Goal: Task Accomplishment & Management: Use online tool/utility

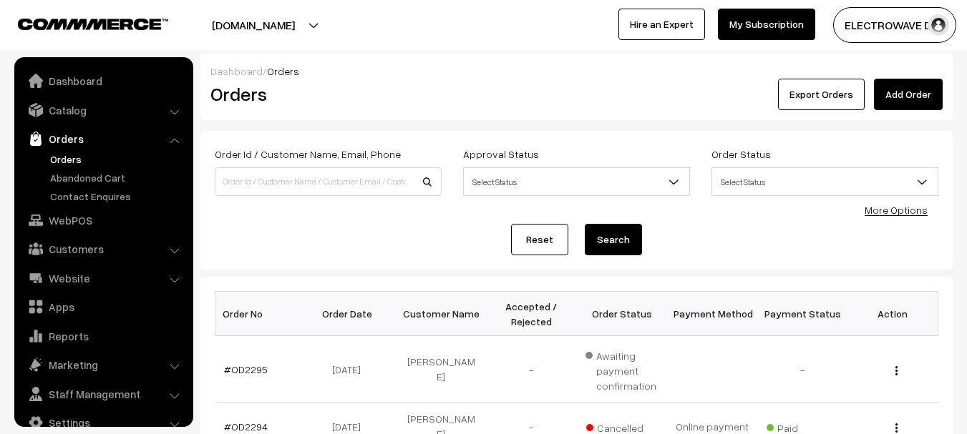
scroll to position [23, 0]
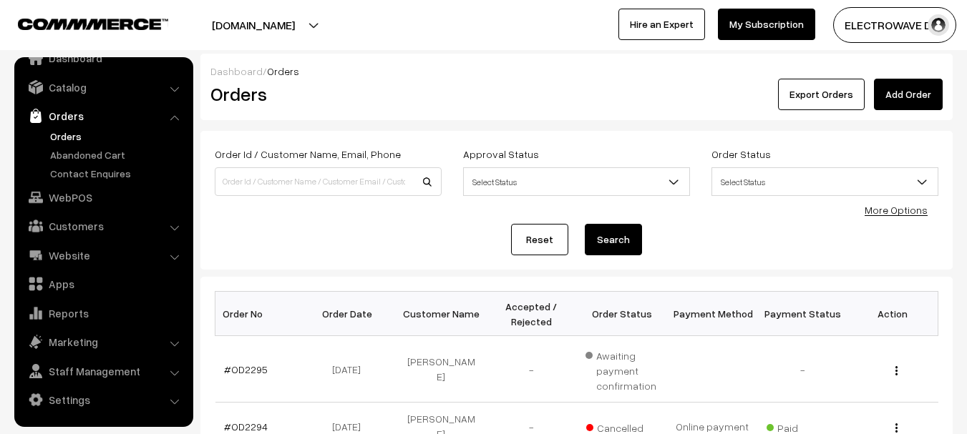
click at [64, 134] on link "Orders" at bounding box center [118, 136] width 142 height 15
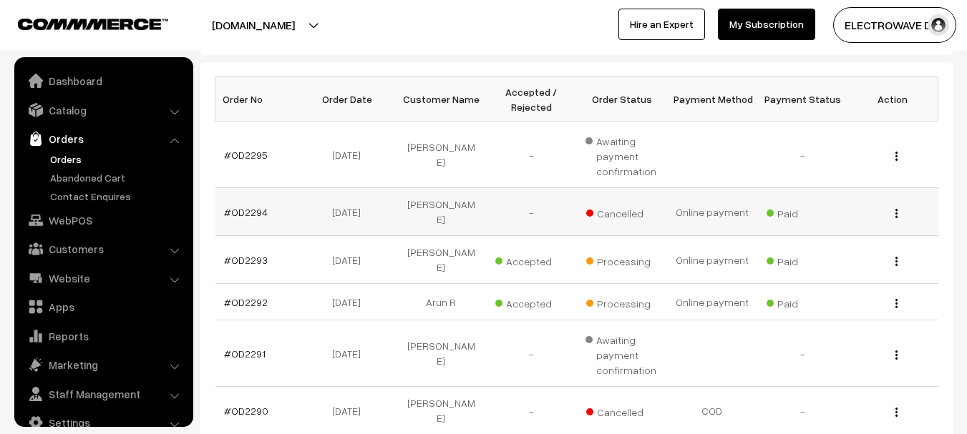
scroll to position [23, 0]
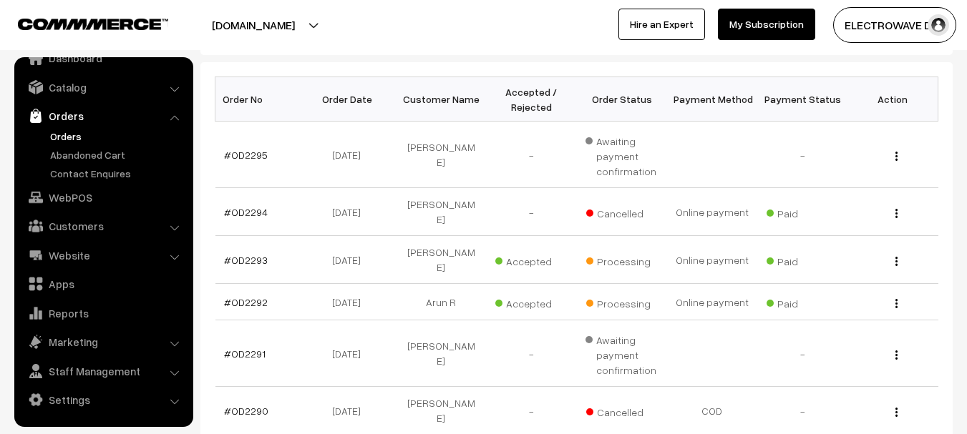
click at [71, 136] on link "Orders" at bounding box center [118, 136] width 142 height 15
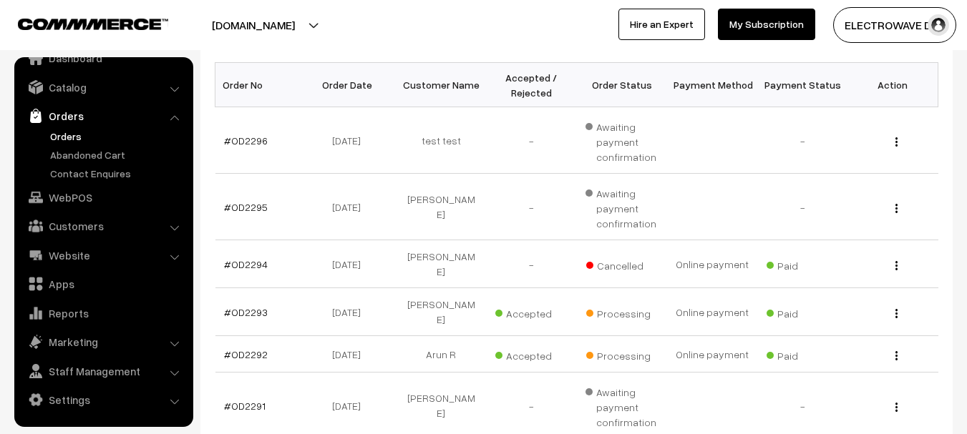
scroll to position [143, 0]
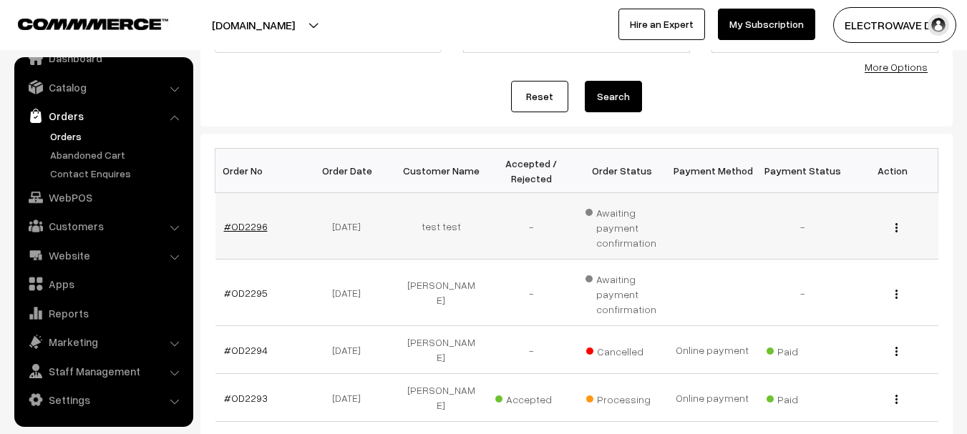
click at [248, 227] on link "#OD2296" at bounding box center [246, 226] width 44 height 12
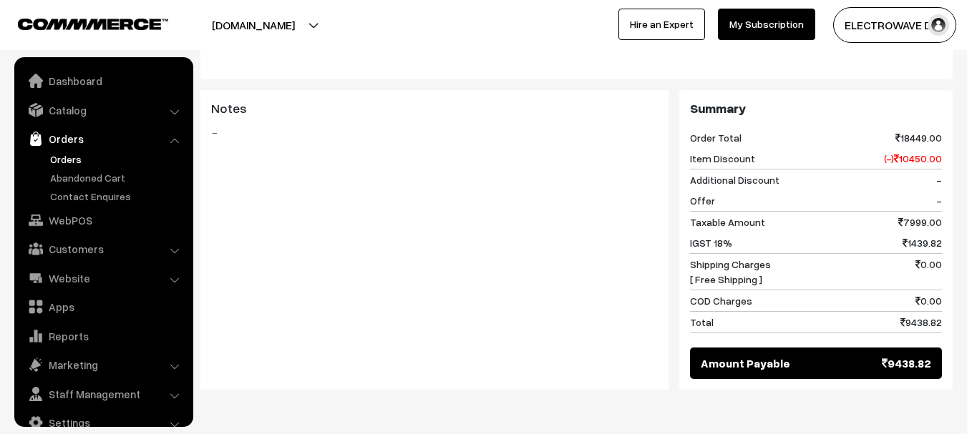
scroll to position [23, 0]
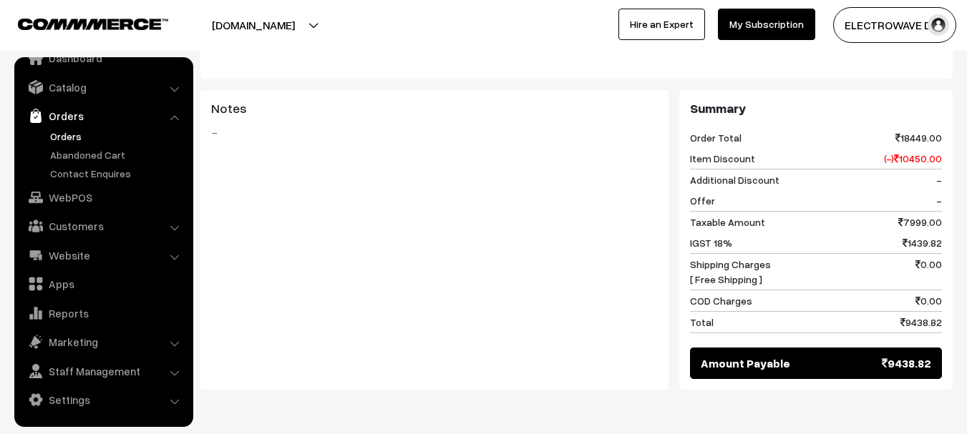
click at [73, 130] on link "Orders" at bounding box center [118, 136] width 142 height 15
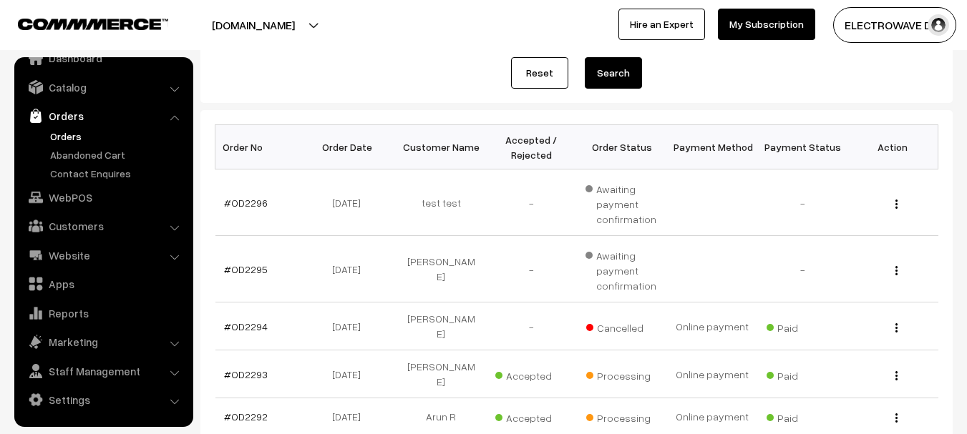
scroll to position [215, 0]
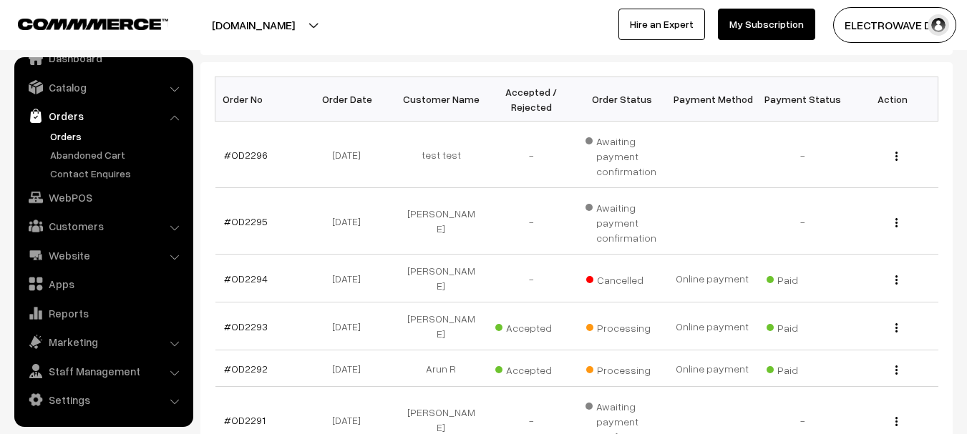
click at [54, 137] on link "Orders" at bounding box center [118, 136] width 142 height 15
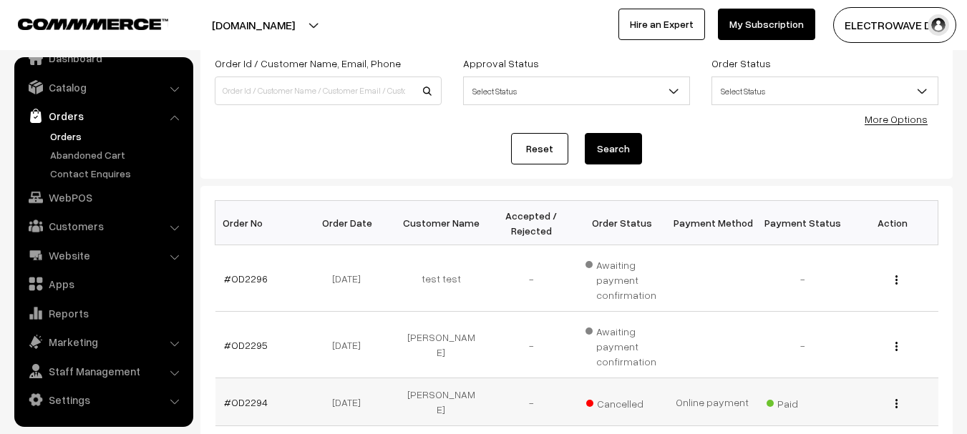
scroll to position [215, 0]
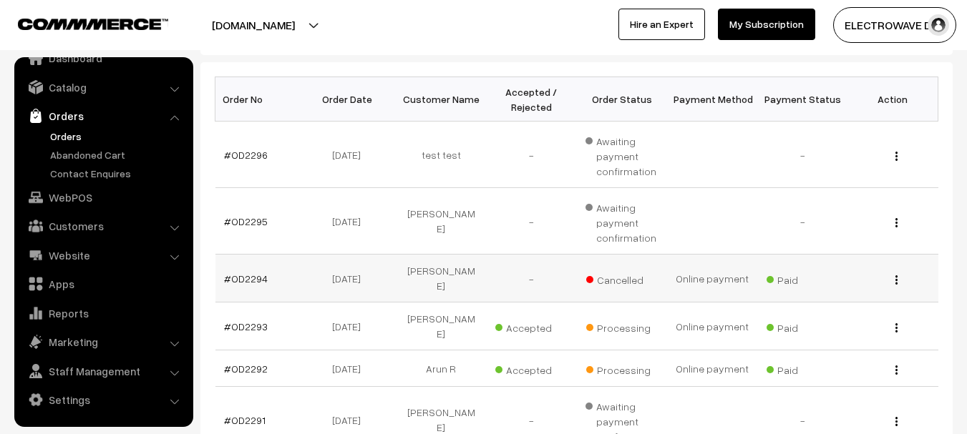
click at [253, 279] on td "#OD2294" at bounding box center [260, 279] width 90 height 48
click at [255, 273] on link "#OD2294" at bounding box center [246, 279] width 44 height 12
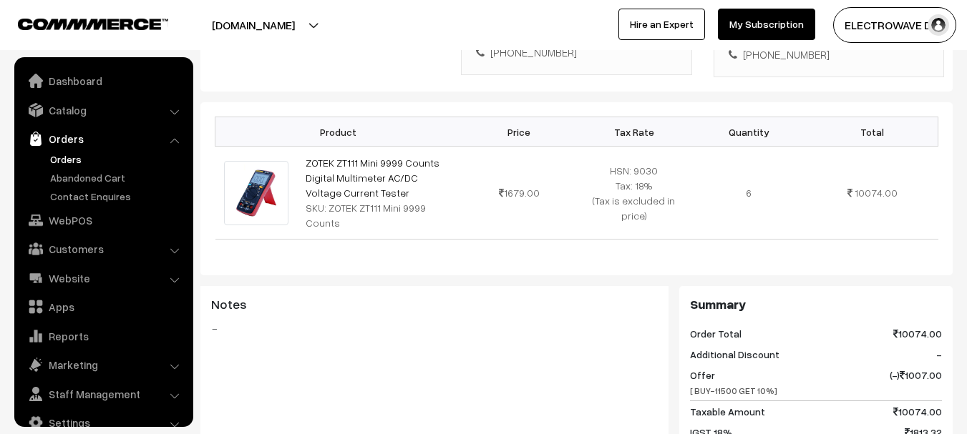
scroll to position [429, 0]
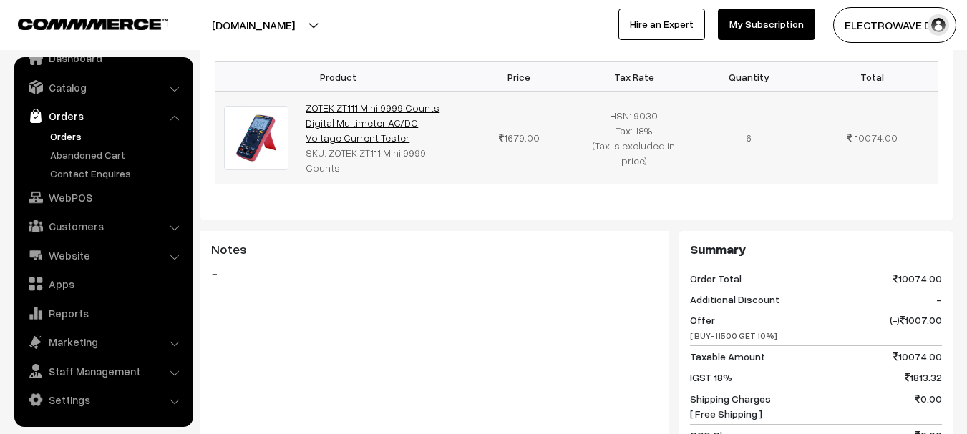
click at [362, 115] on link "ZOTEK ZT111 Mini 9999 Counts Digital Multimeter AC/DC Voltage Current Tester" at bounding box center [373, 123] width 134 height 42
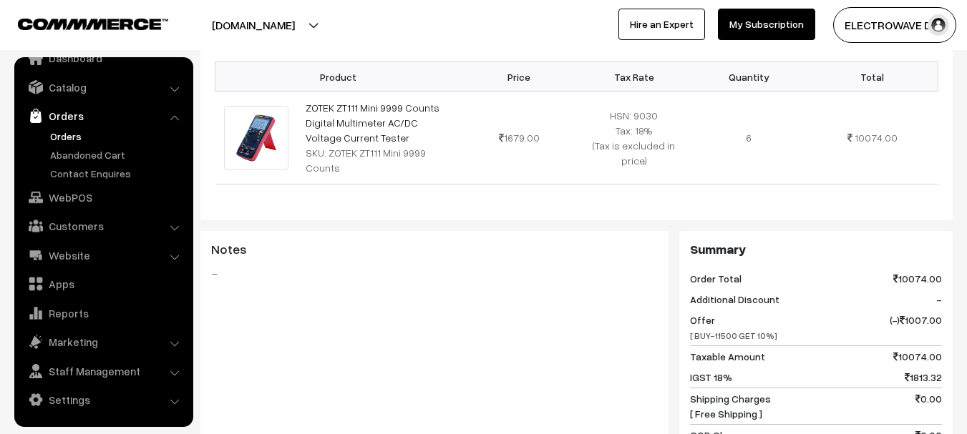
click at [57, 135] on link "Orders" at bounding box center [118, 136] width 142 height 15
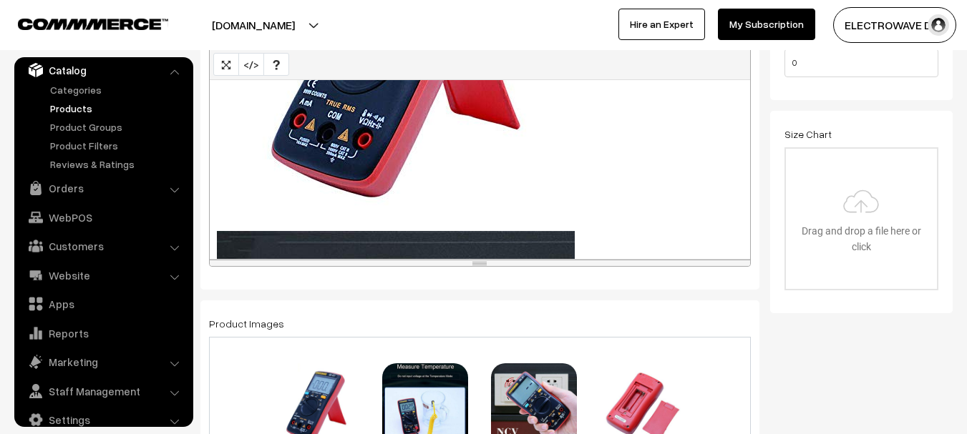
scroll to position [1789, 0]
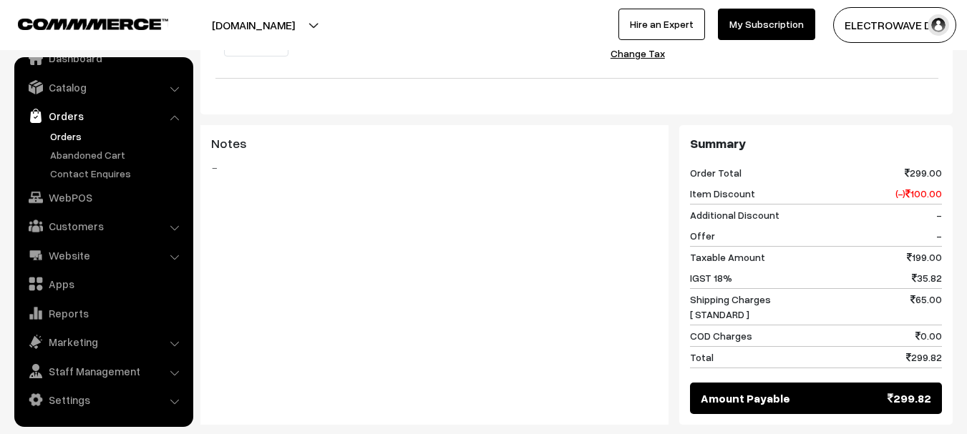
scroll to position [286, 0]
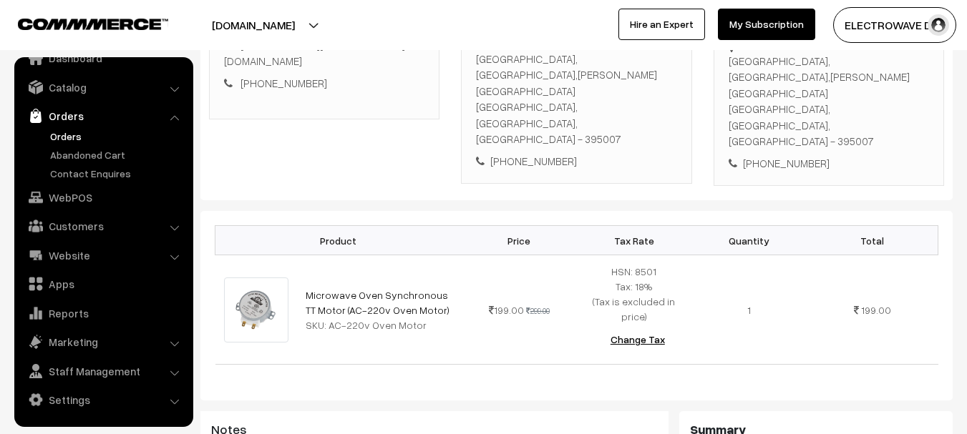
click at [839, 92] on div "Padar Mohallo, Main Road, Dedkawala., Old Magdalla,Dumas Road, Surat Surat, Guj…" at bounding box center [828, 101] width 200 height 97
copy div "395007"
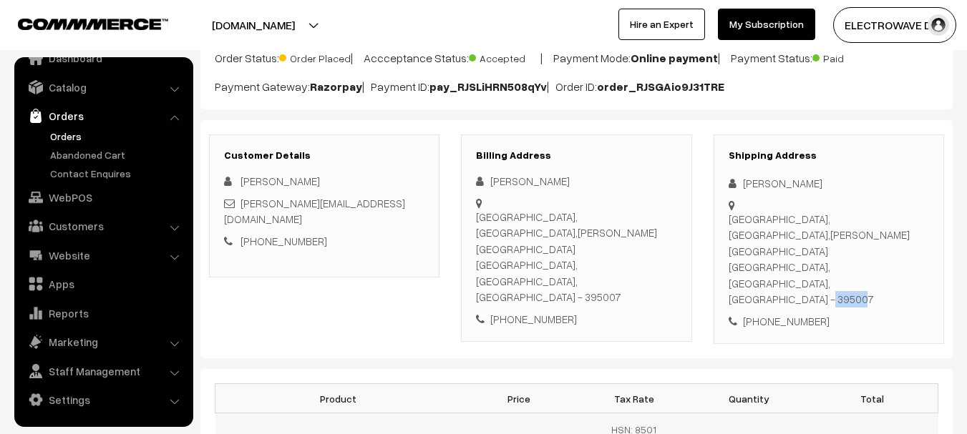
scroll to position [72, 0]
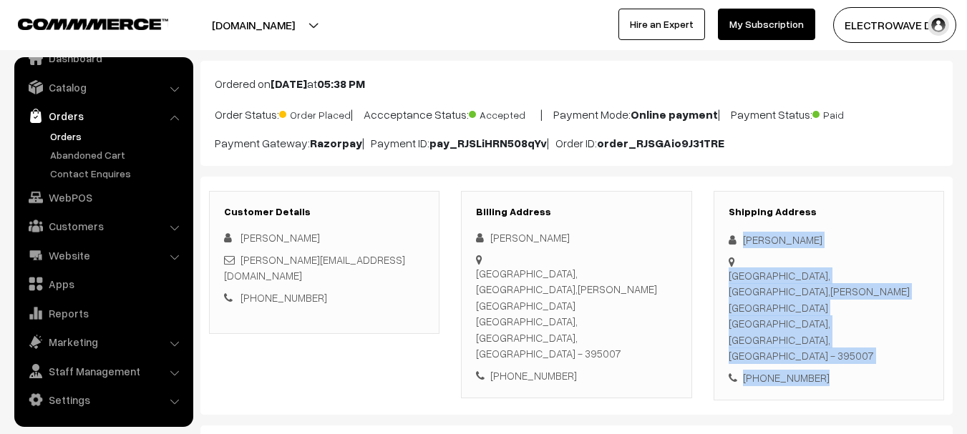
copy div "Dhiren Patel Padar Mohallo, Main Road, Dedkawala., Old Magdalla,Dumas Road, Sur…"
drag, startPoint x: 738, startPoint y: 238, endPoint x: 856, endPoint y: 326, distance: 146.7
click at [856, 326] on div "Shipping Address Dhiren Patel Padar Mohallo, Main Road, Dedkawala., Old Magdall…" at bounding box center [828, 296] width 230 height 210
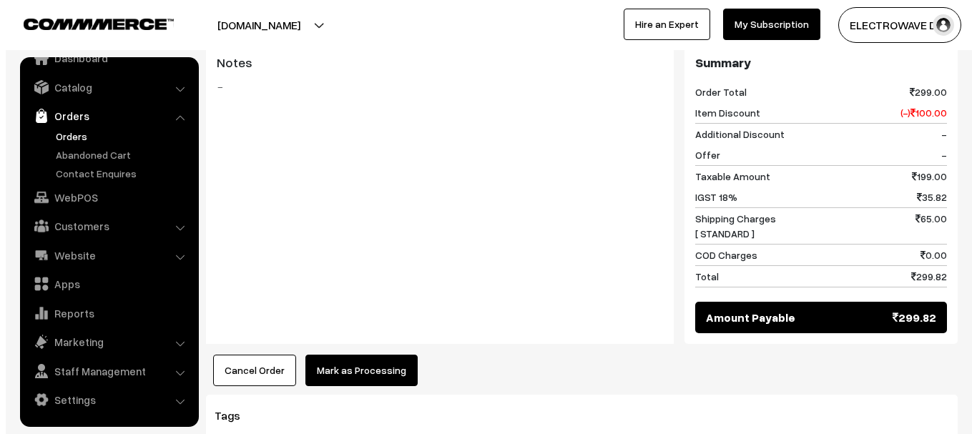
scroll to position [761, 0]
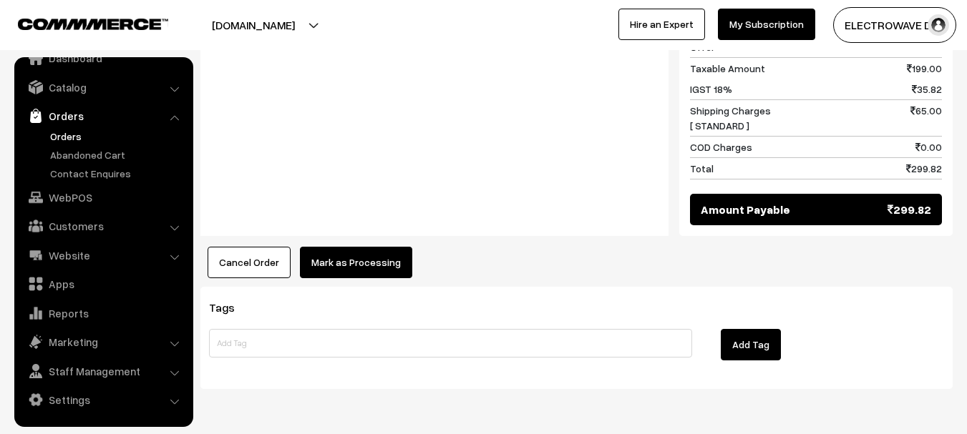
click at [376, 247] on button "Mark as Processing" at bounding box center [356, 262] width 112 height 31
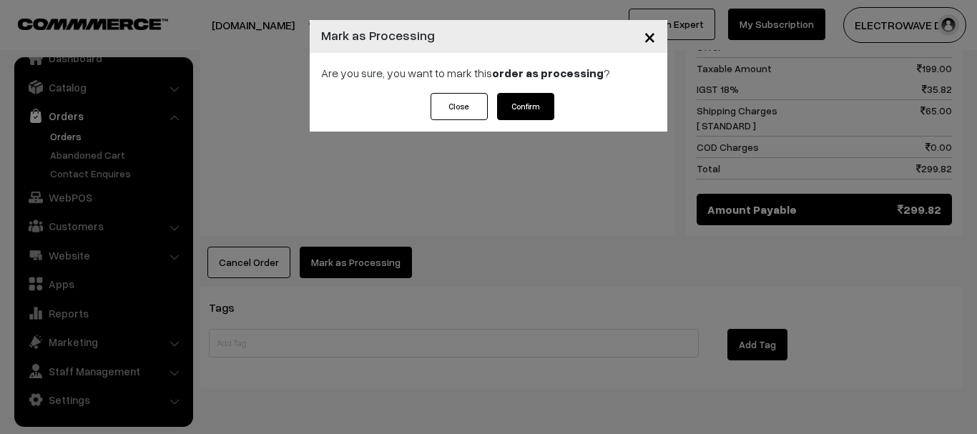
click at [537, 111] on button "Confirm" at bounding box center [525, 106] width 57 height 27
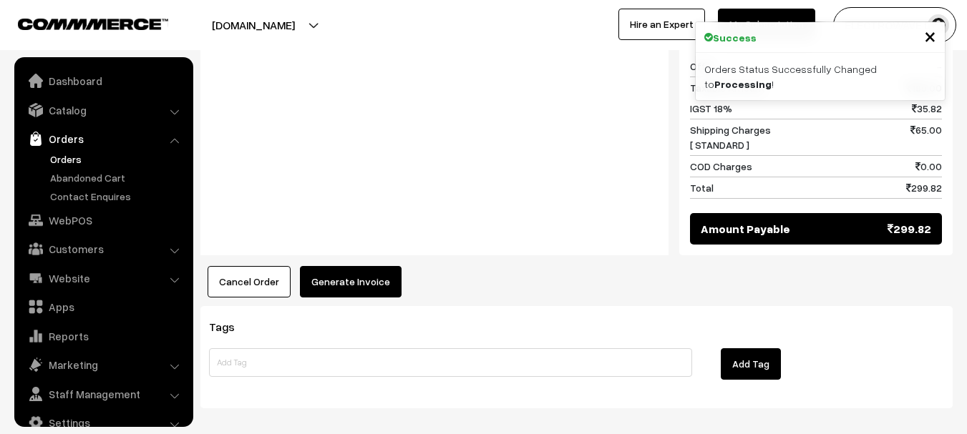
scroll to position [23, 0]
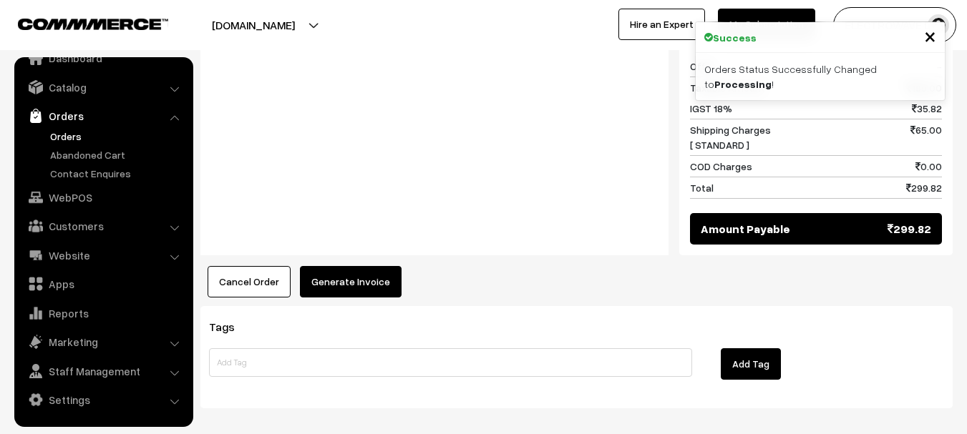
click at [367, 266] on button "Generate Invoice" at bounding box center [351, 281] width 102 height 31
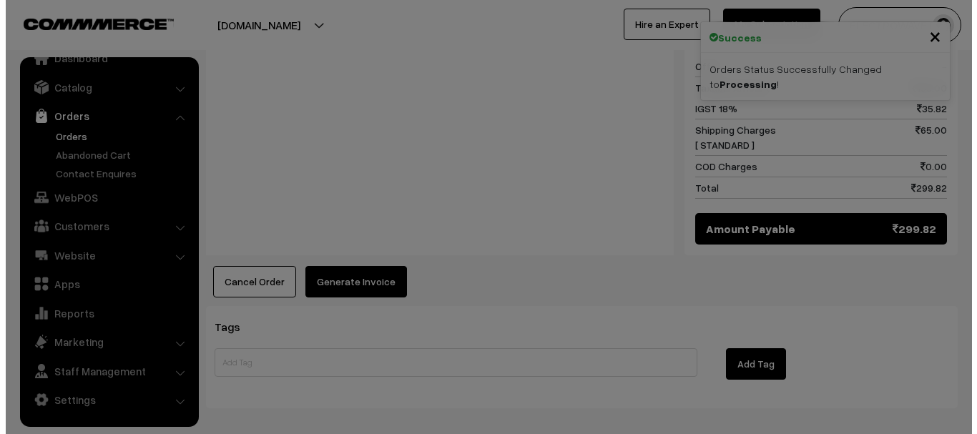
scroll to position [716, 0]
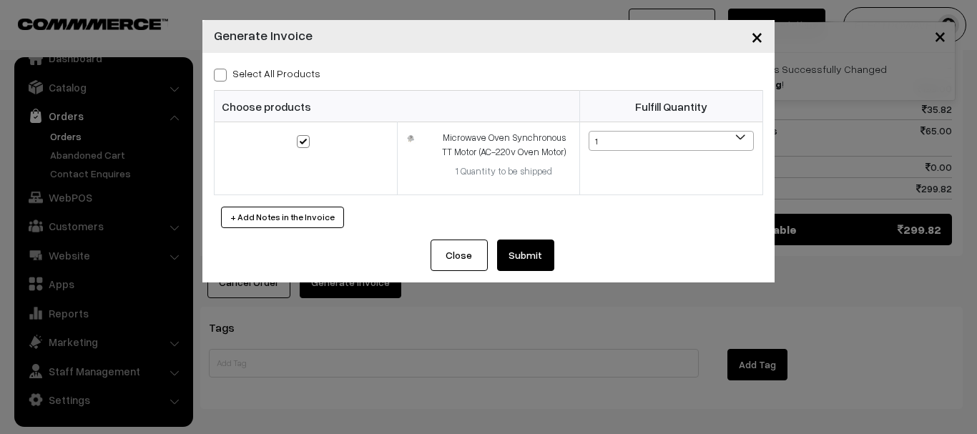
click at [521, 240] on button "Submit" at bounding box center [525, 255] width 57 height 31
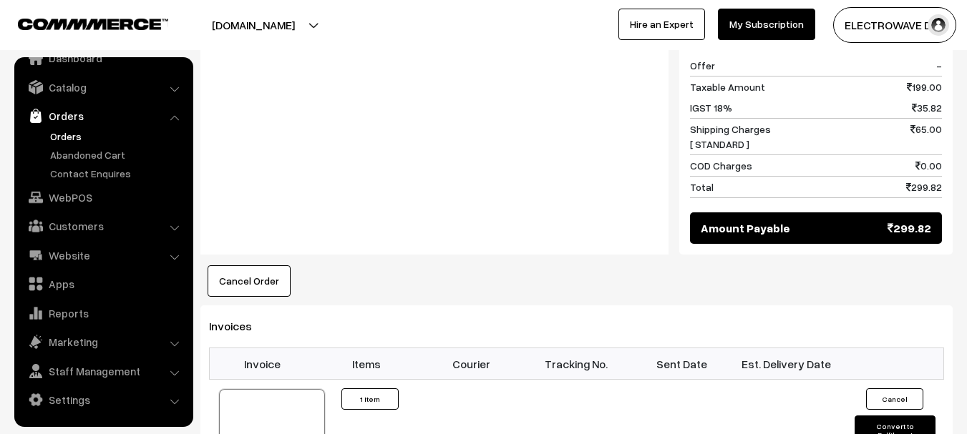
scroll to position [716, 0]
click at [80, 137] on link "Orders" at bounding box center [118, 136] width 142 height 15
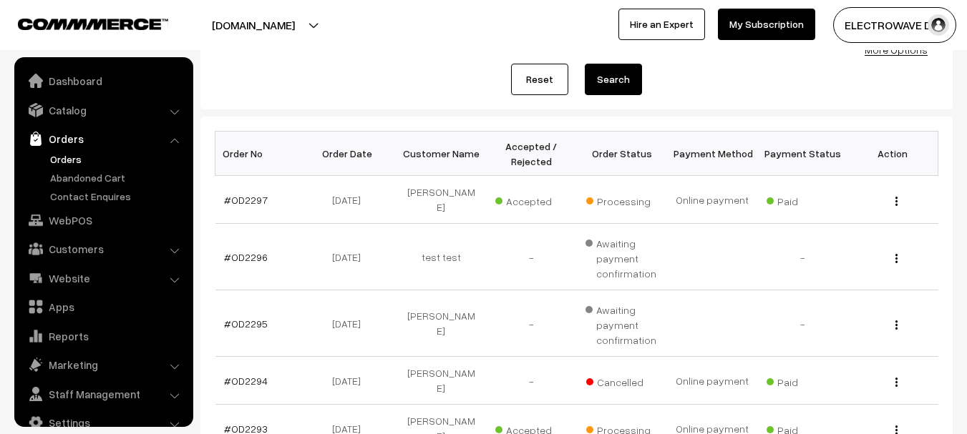
scroll to position [23, 0]
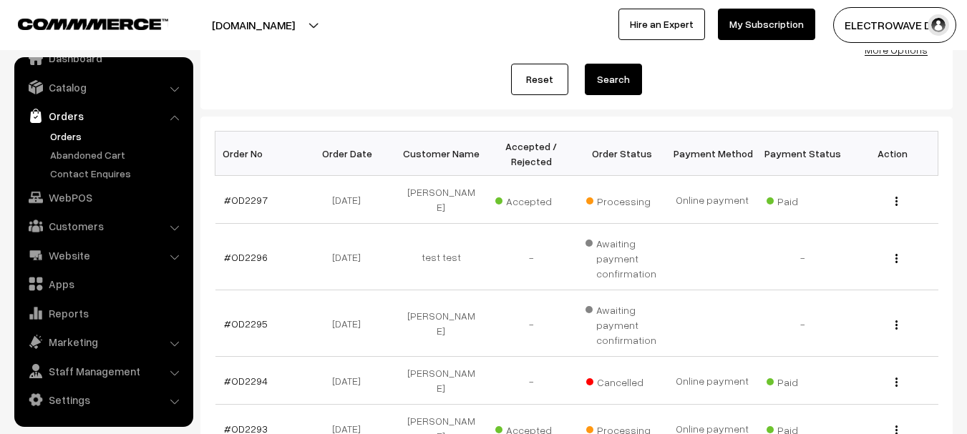
click at [56, 137] on link "Orders" at bounding box center [118, 136] width 142 height 15
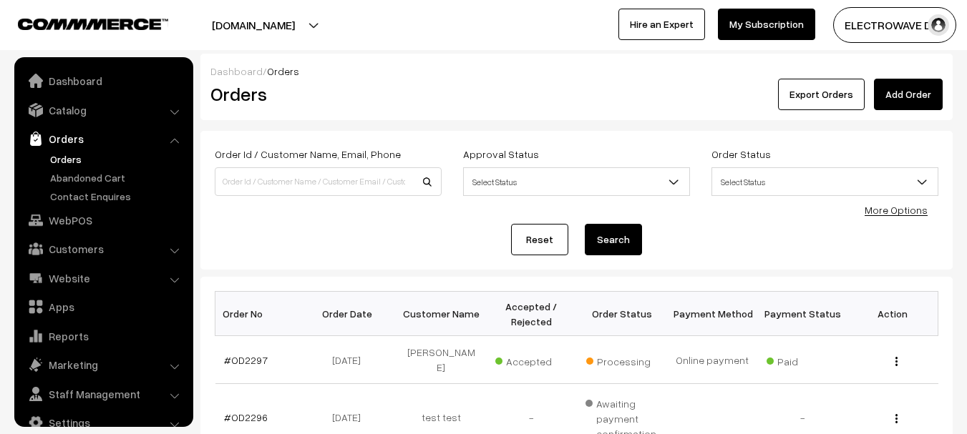
scroll to position [23, 0]
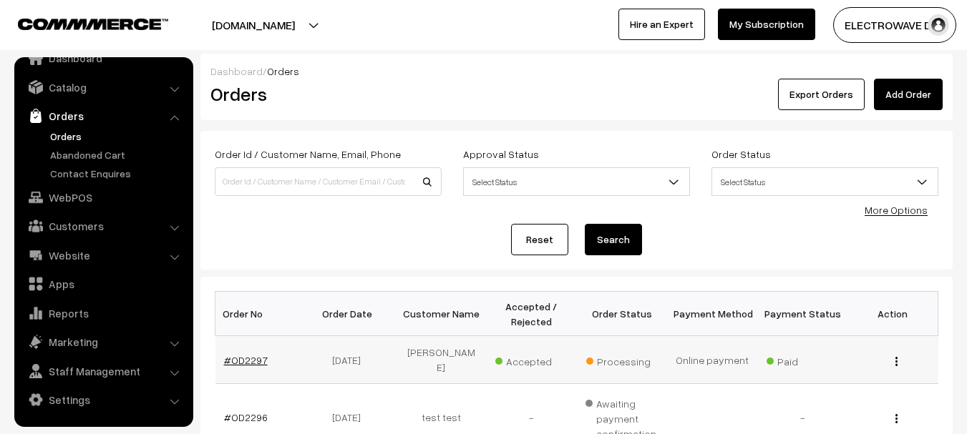
click at [250, 354] on link "#OD2297" at bounding box center [246, 360] width 44 height 12
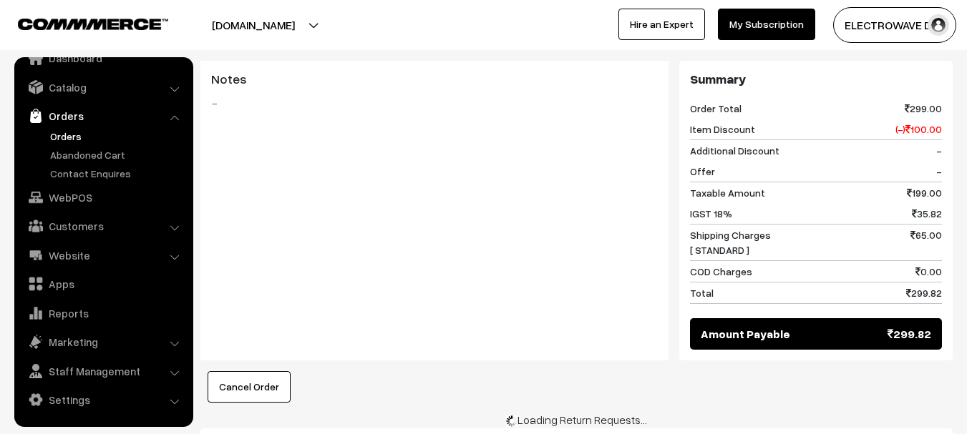
scroll to position [787, 0]
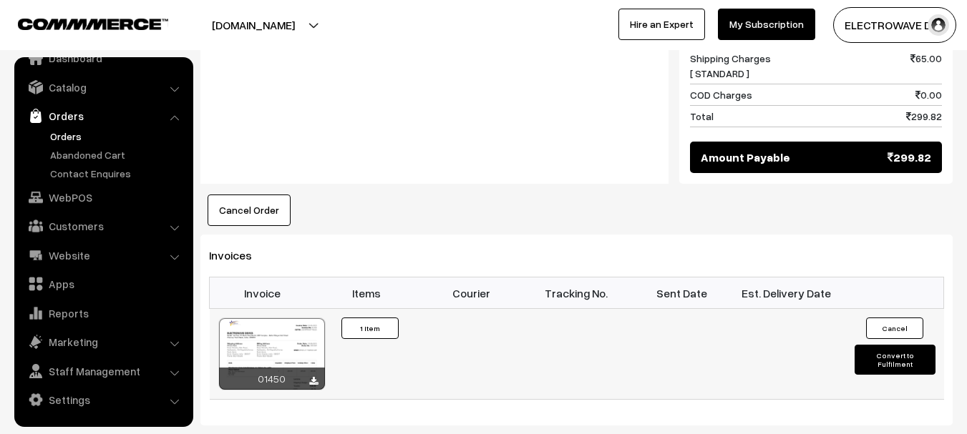
click at [885, 345] on button "Convert to Fulfilment" at bounding box center [894, 360] width 81 height 30
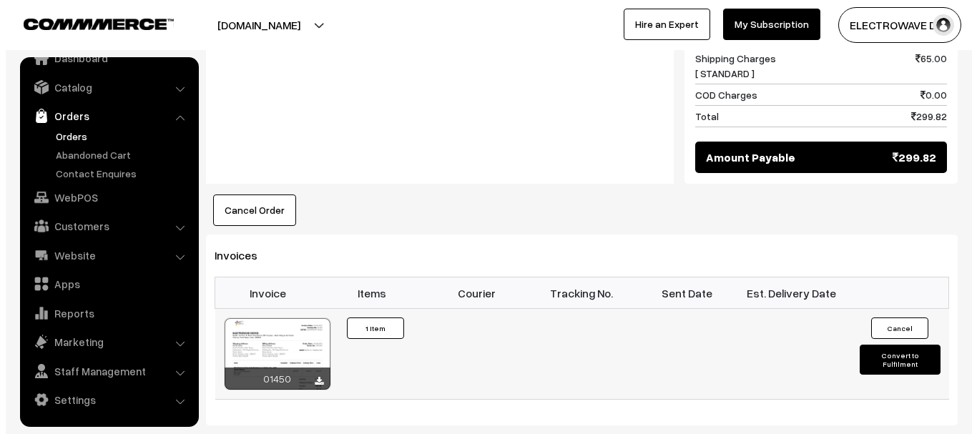
scroll to position [788, 0]
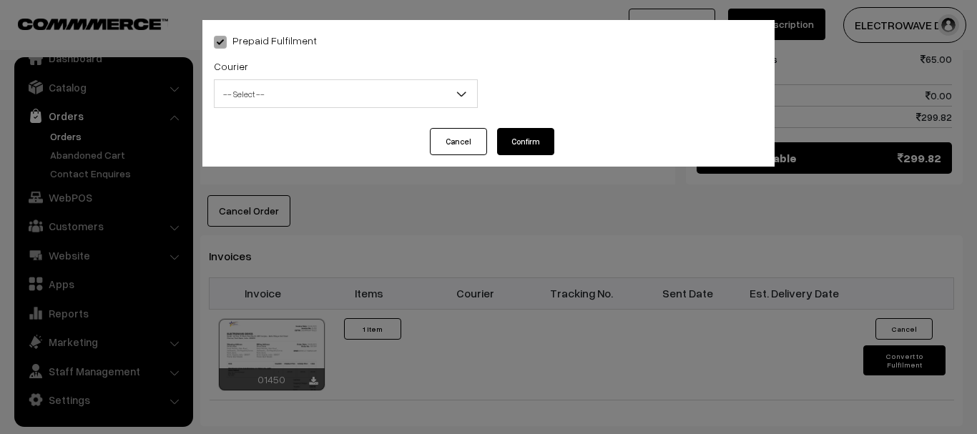
click at [281, 93] on span "-- Select --" at bounding box center [346, 94] width 263 height 25
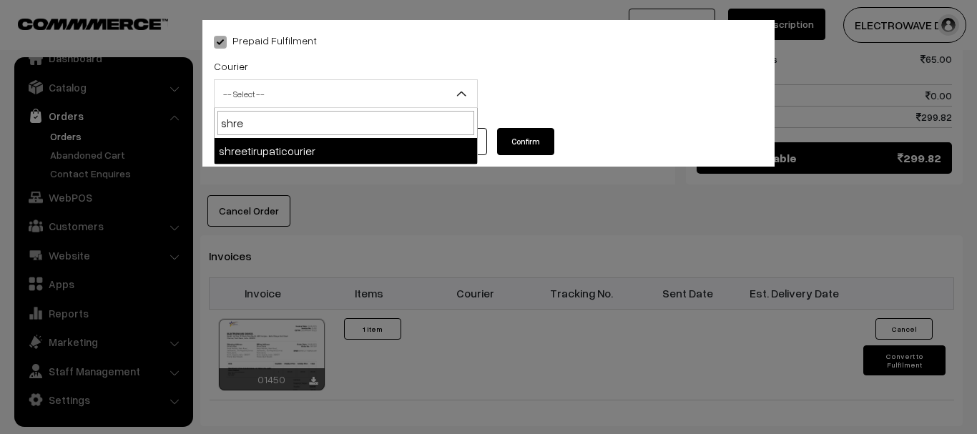
type input "shree"
select select "8"
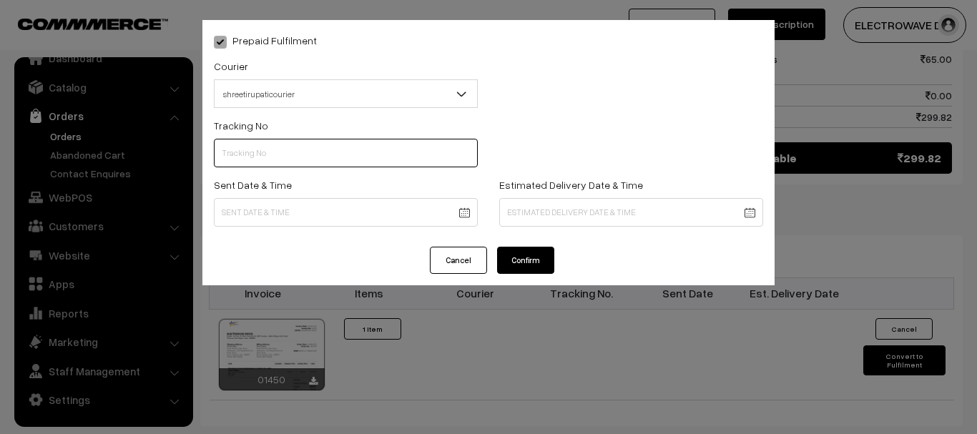
click at [302, 148] on input "text" at bounding box center [346, 153] width 264 height 29
type input "374800045810"
click at [366, 220] on body "Thank you for showing interest. Our team will call you shortly. Close dhruvpro.…" at bounding box center [488, 0] width 977 height 1577
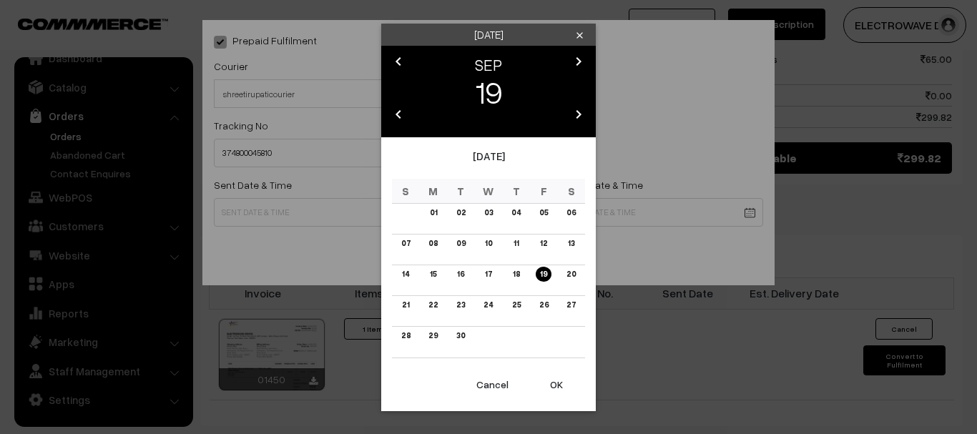
click at [554, 381] on button "OK" at bounding box center [556, 384] width 57 height 31
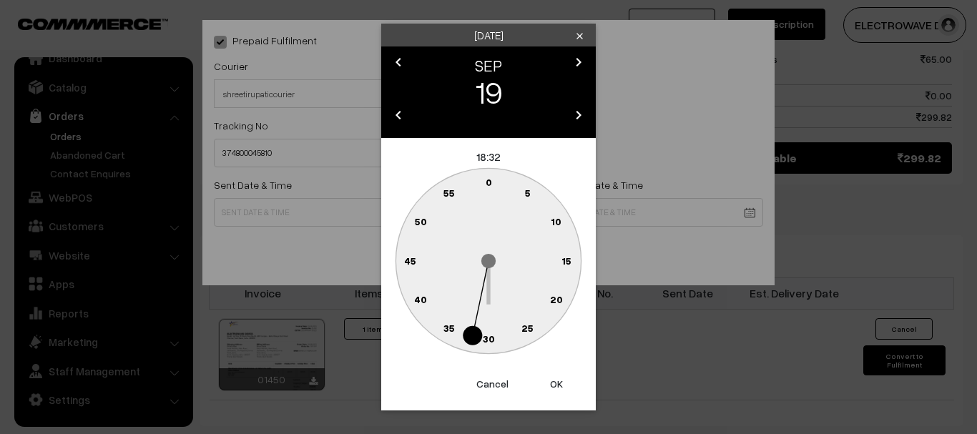
click at [554, 381] on button "OK" at bounding box center [556, 384] width 57 height 31
type input "19-09-2025 18:32"
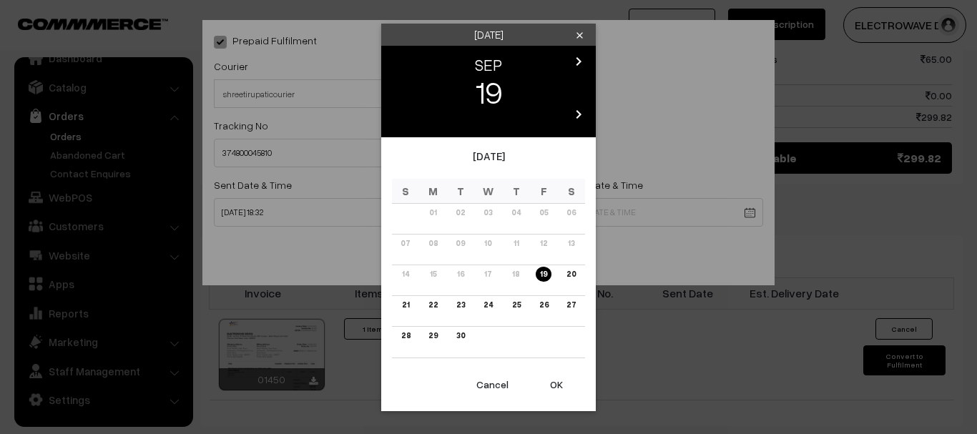
click at [565, 203] on body "Thank you for showing interest. Our team will call you shortly. Close dhruvpro.…" at bounding box center [488, 0] width 977 height 1577
click at [488, 312] on link "24" at bounding box center [488, 305] width 18 height 15
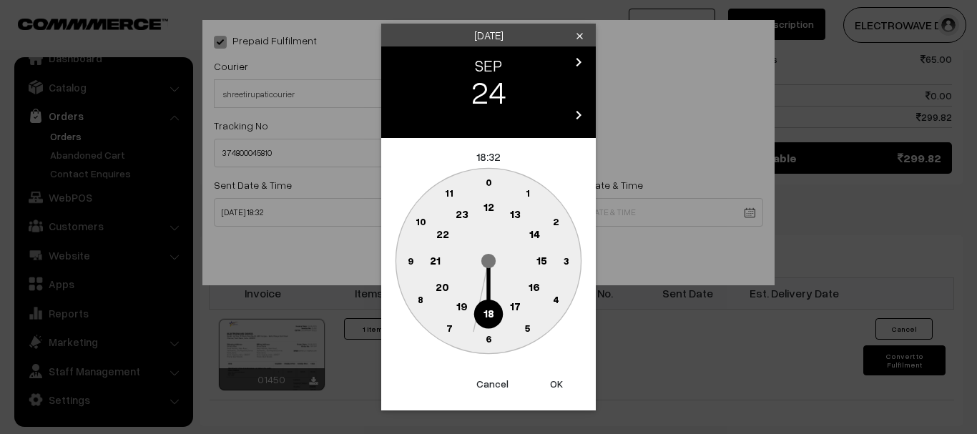
click at [550, 383] on button "OK" at bounding box center [556, 384] width 57 height 31
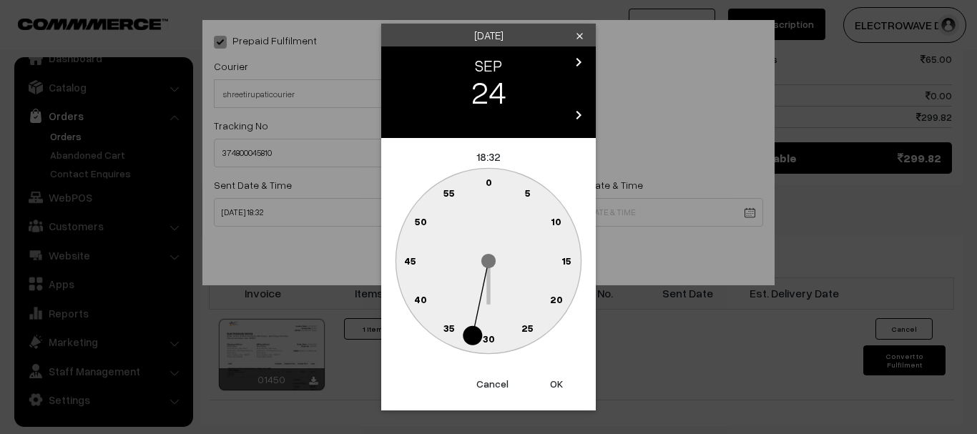
click at [550, 383] on button "OK" at bounding box center [556, 384] width 57 height 31
type input "24-09-2025 18:32"
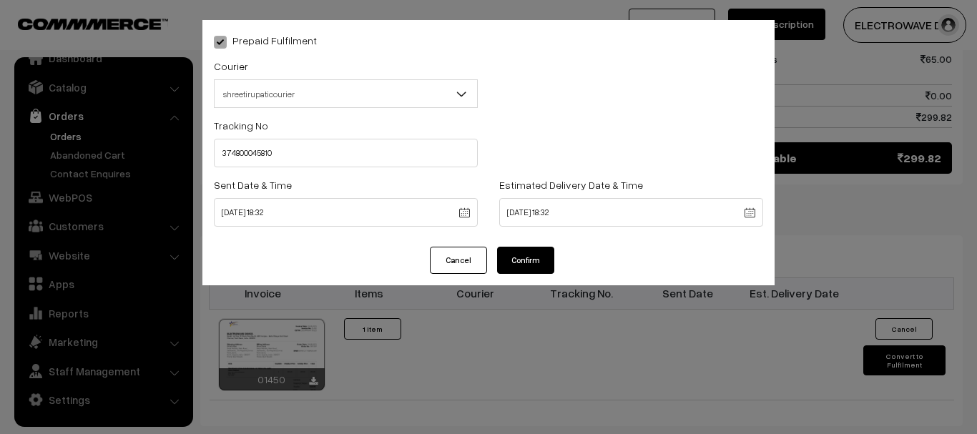
click at [517, 263] on button "Confirm" at bounding box center [525, 260] width 57 height 27
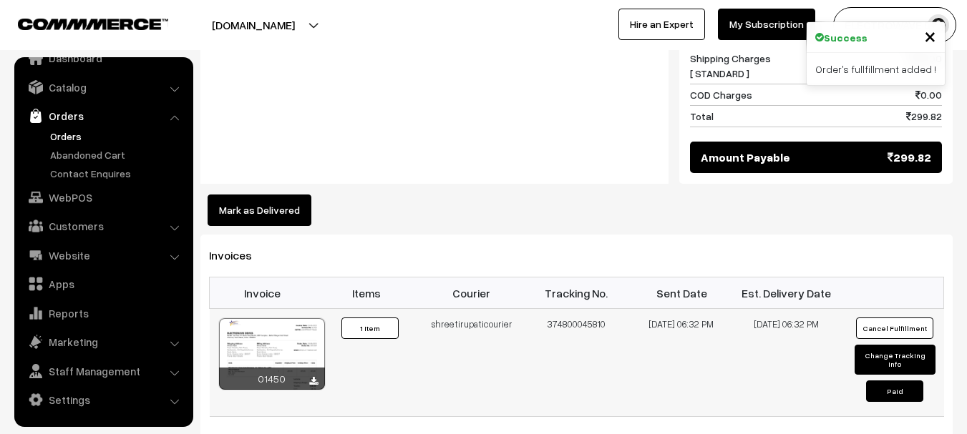
scroll to position [788, 0]
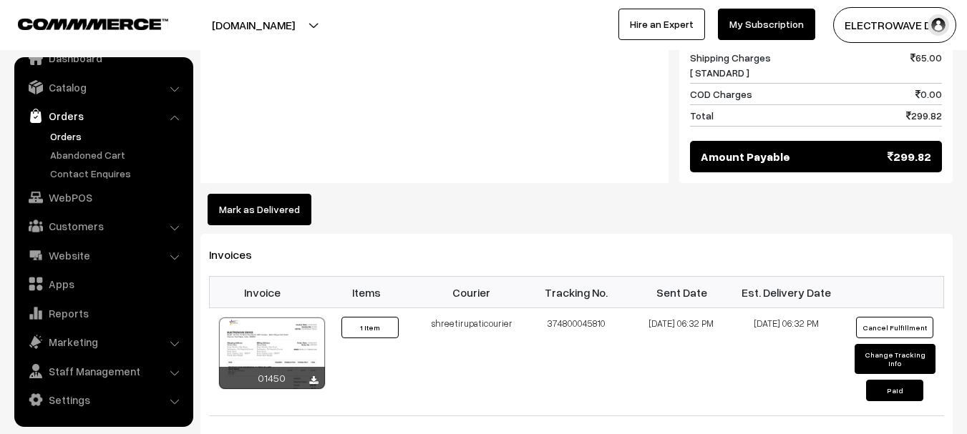
click at [67, 137] on link "Orders" at bounding box center [118, 136] width 142 height 15
